Goal: Check status: Check status

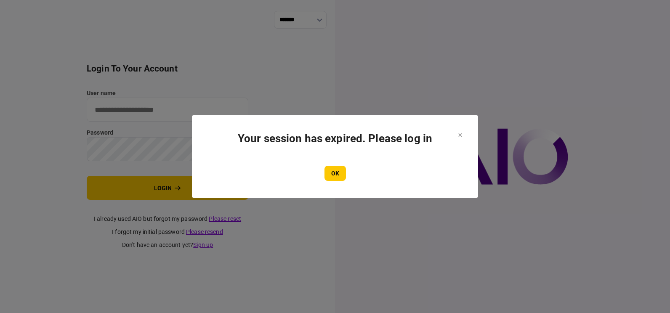
click at [338, 178] on button "OK" at bounding box center [334, 173] width 21 height 15
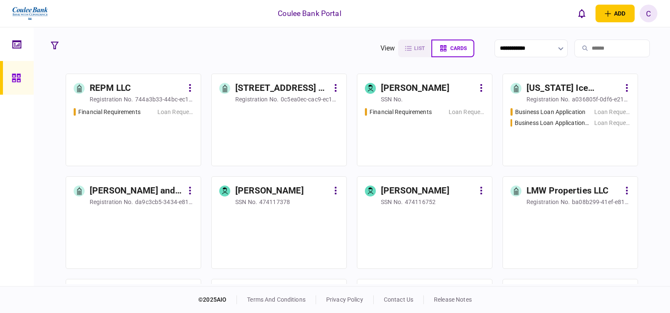
click at [584, 51] on input "search" at bounding box center [611, 49] width 75 height 18
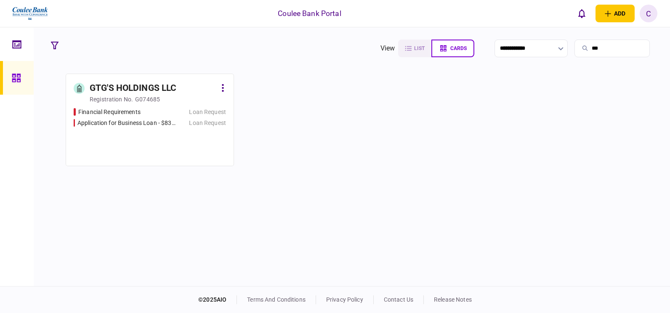
type input "***"
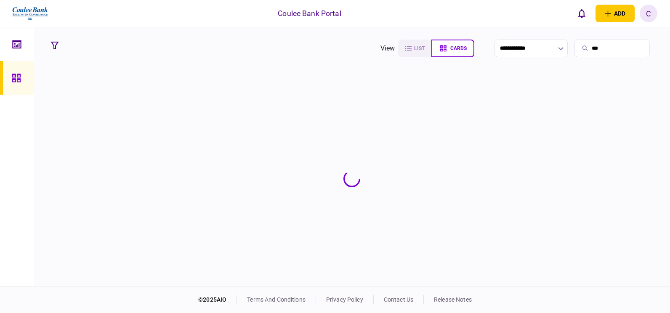
click at [168, 91] on section at bounding box center [351, 179] width 609 height 210
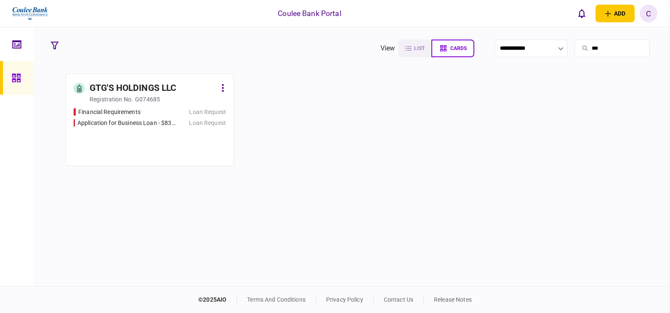
click at [160, 98] on div "registration no. G074685" at bounding box center [158, 99] width 136 height 8
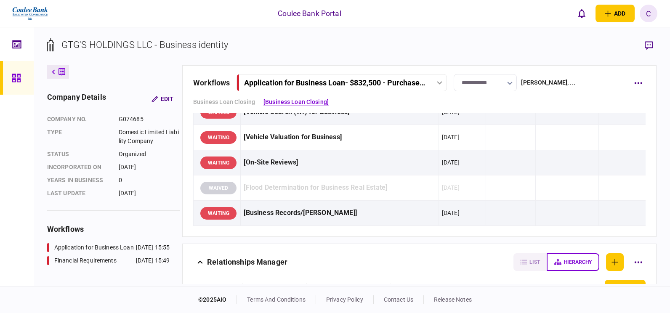
scroll to position [463, 0]
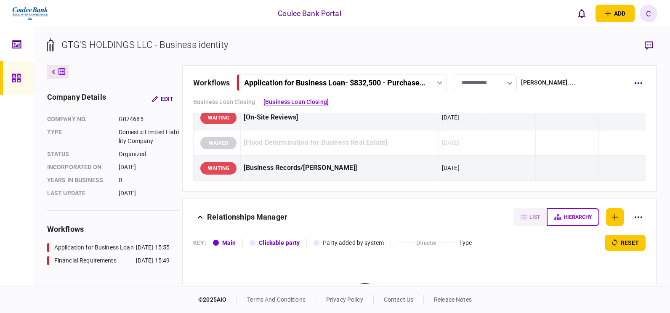
click at [330, 82] on div "Application for Business Loan - $832,500 - Purchase Real Estate" at bounding box center [334, 82] width 181 height 9
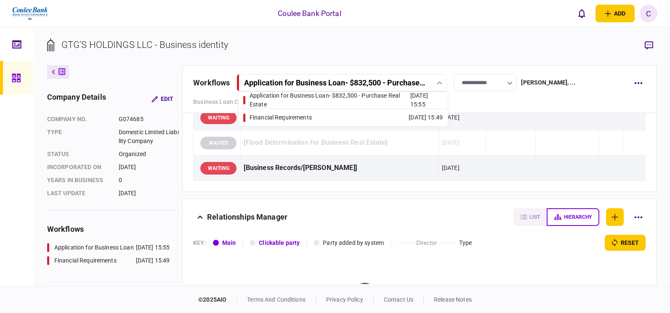
click at [330, 82] on div "Application for Business Loan - $832,500 - Purchase Real Estate" at bounding box center [334, 82] width 181 height 9
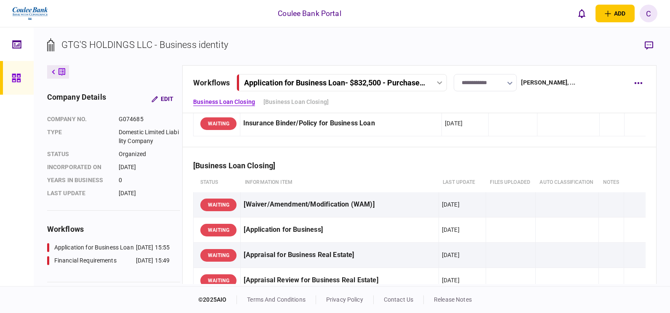
scroll to position [126, 0]
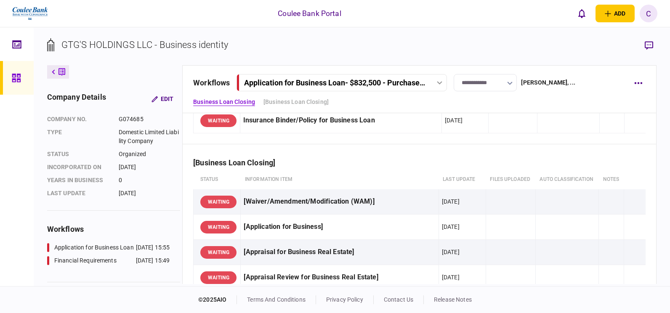
click at [347, 89] on button "Application for Business Loan - $832,500 - Purchase Real Estate" at bounding box center [341, 82] width 210 height 17
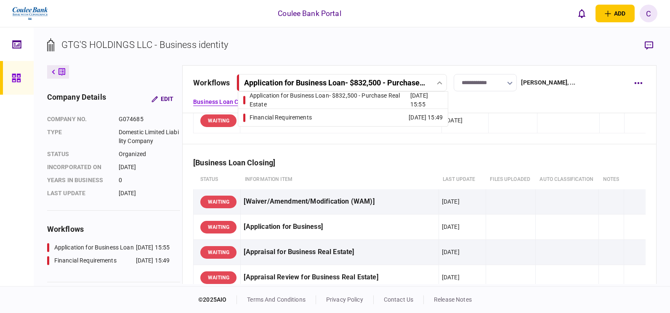
click at [316, 99] on div "Application for Business Loan - $832,500 - Purchase Real Estate" at bounding box center [329, 100] width 161 height 18
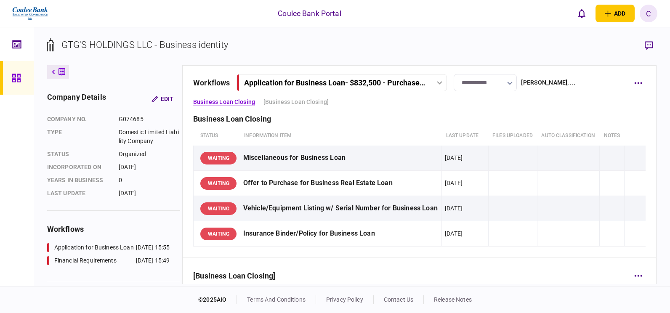
scroll to position [0, 0]
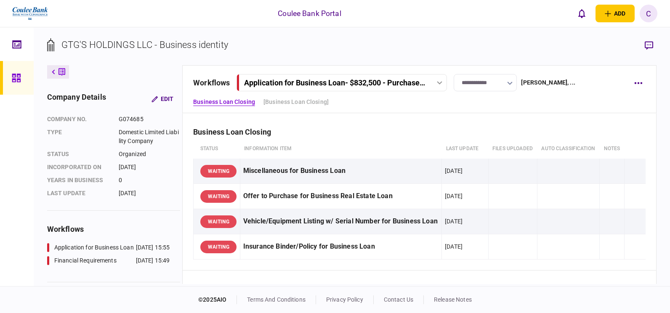
click at [336, 91] on button "Application for Business Loan - $832,500 - Purchase Real Estate" at bounding box center [341, 82] width 210 height 17
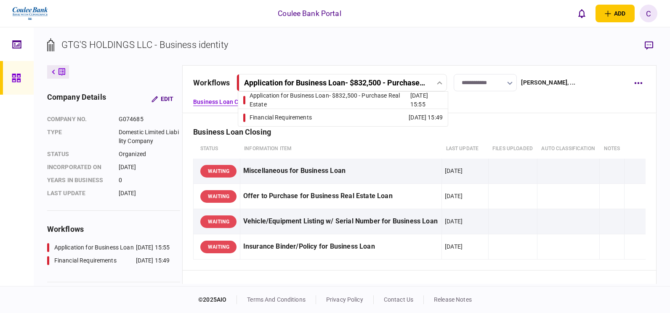
click at [310, 115] on div "Financial Requirements" at bounding box center [280, 117] width 62 height 9
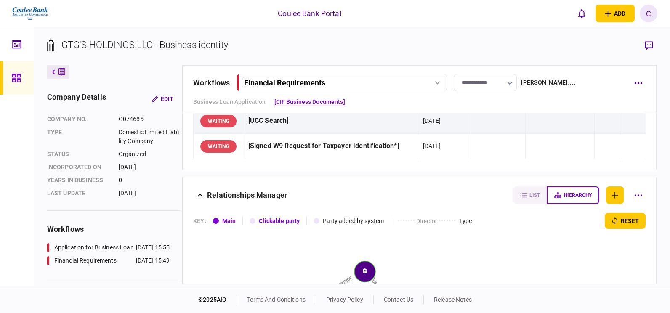
scroll to position [379, 0]
